Goal: Check status: Check status

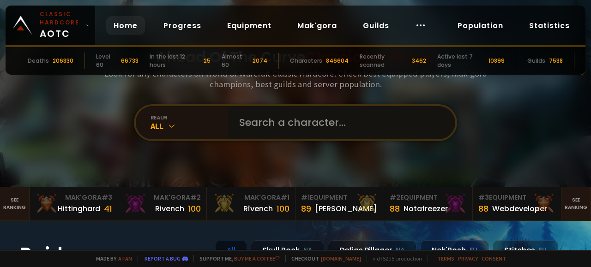
click at [263, 127] on input "text" at bounding box center [339, 122] width 210 height 33
type input "FLESHBURN"
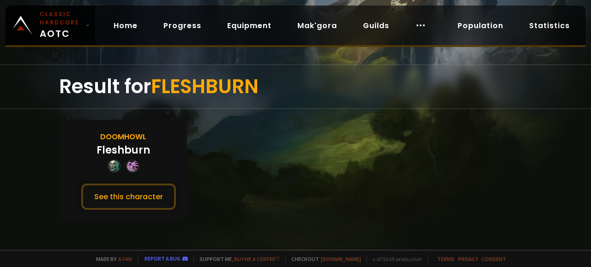
click at [97, 153] on div "Fleshburn" at bounding box center [123, 150] width 54 height 15
click at [126, 143] on div "Fleshburn" at bounding box center [123, 150] width 54 height 15
click at [127, 133] on div "Doomhowl" at bounding box center [123, 137] width 46 height 12
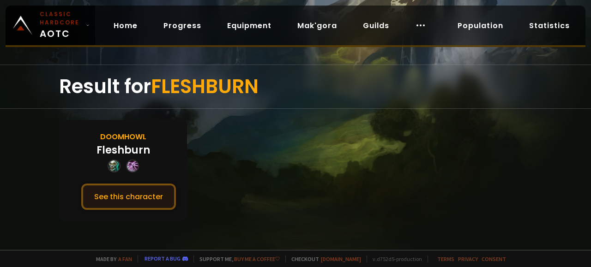
click at [126, 192] on button "See this character" at bounding box center [128, 197] width 95 height 26
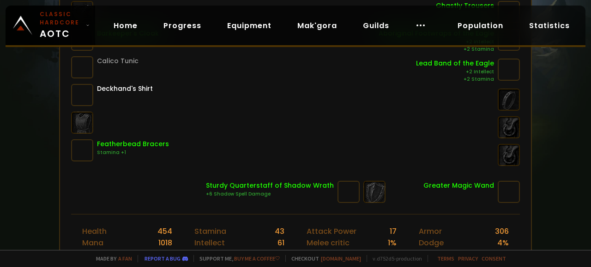
scroll to position [277, 0]
